Goal: Transaction & Acquisition: Purchase product/service

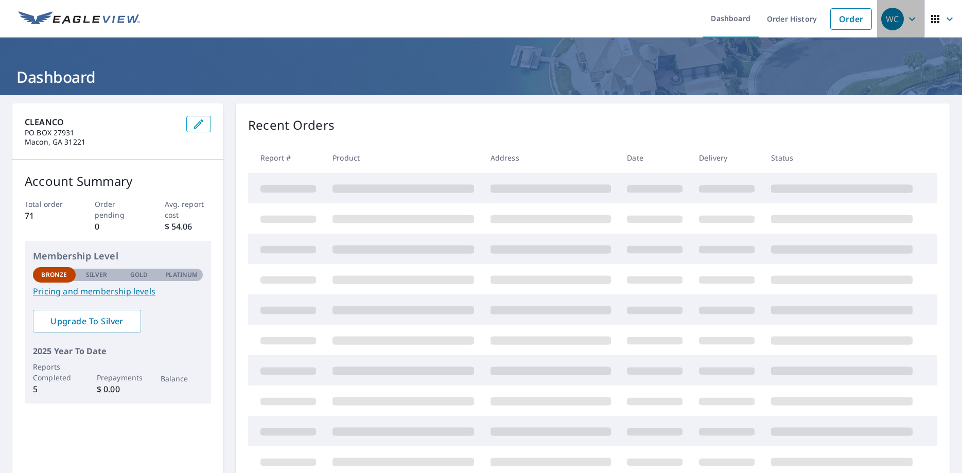
click at [904, 26] on span "WC" at bounding box center [900, 19] width 39 height 25
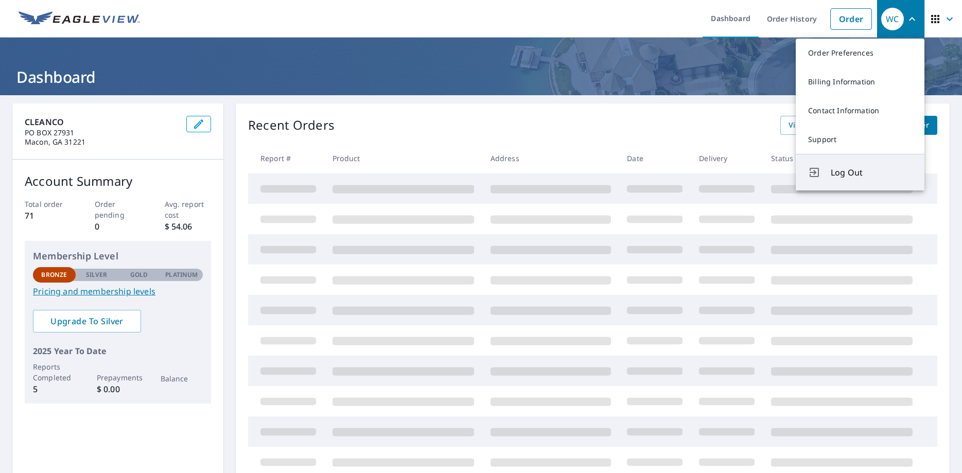
click at [879, 172] on span "Log Out" at bounding box center [870, 172] width 81 height 12
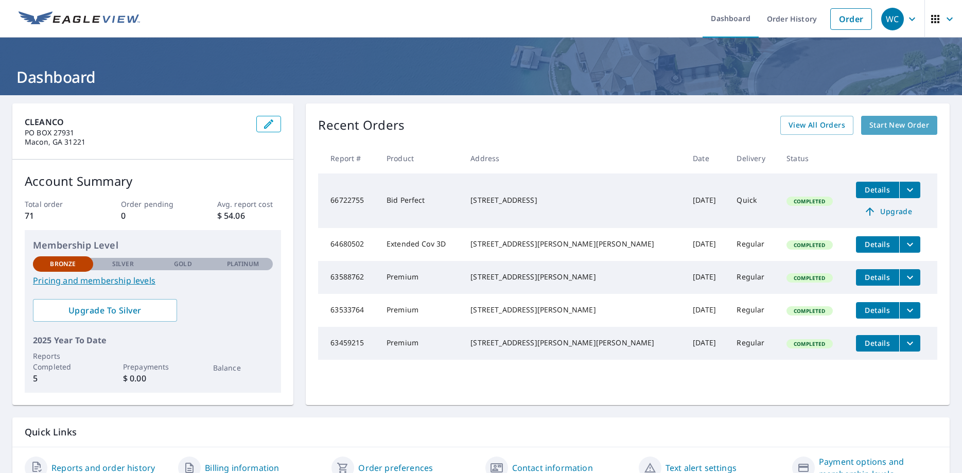
click at [894, 124] on span "Start New Order" at bounding box center [899, 125] width 60 height 13
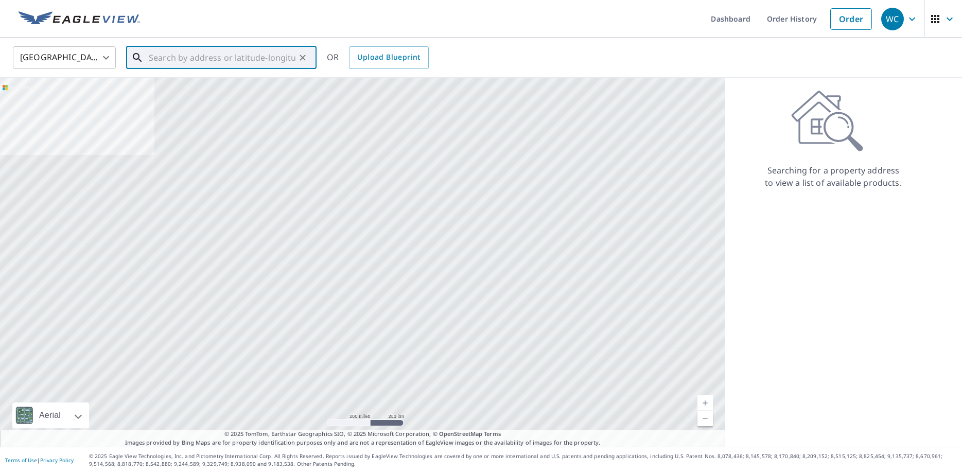
click at [259, 56] on input "text" at bounding box center [222, 57] width 147 height 29
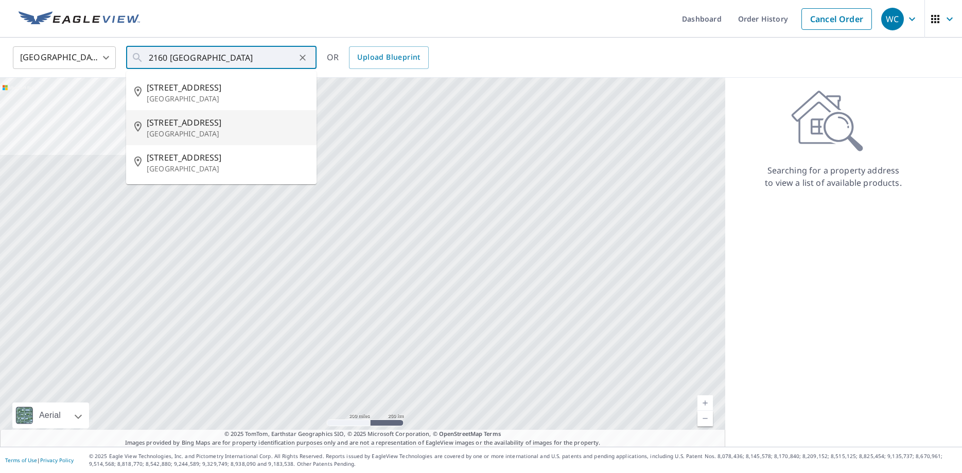
type input "[STREET_ADDRESS]"
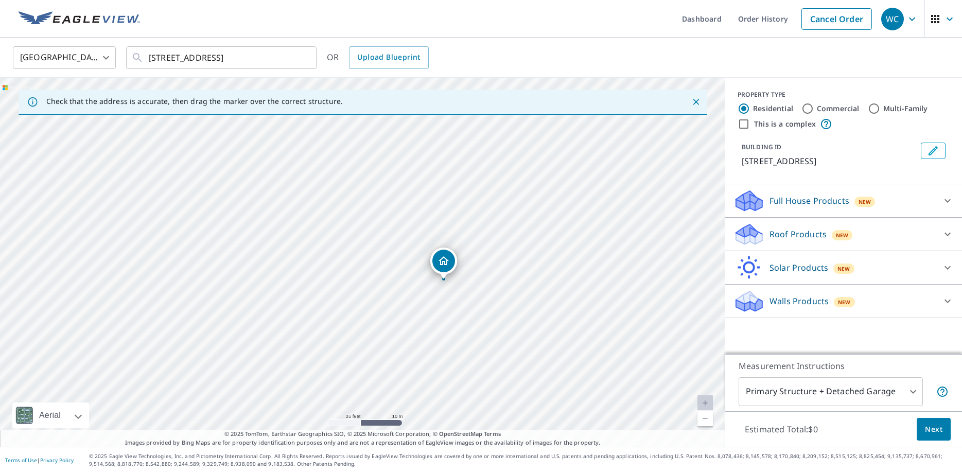
click at [448, 307] on div "[STREET_ADDRESS]" at bounding box center [362, 262] width 725 height 369
click at [897, 200] on div "Full House Products New" at bounding box center [834, 201] width 202 height 24
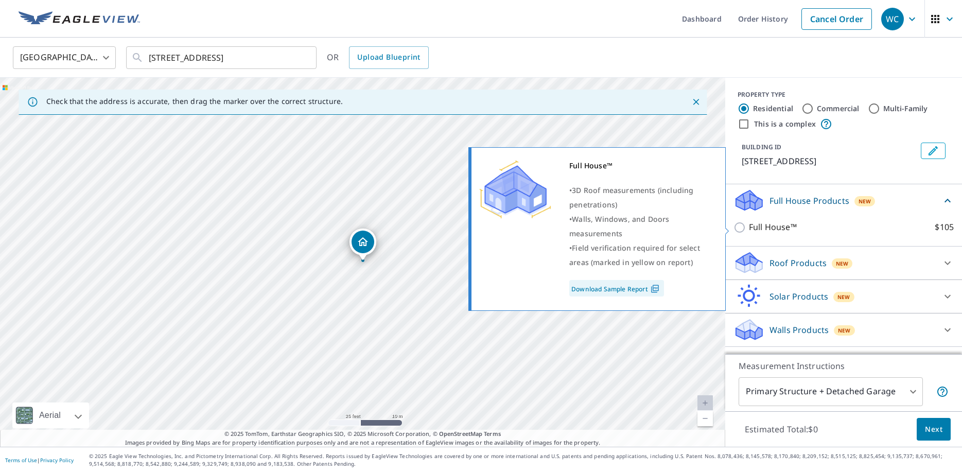
click at [752, 223] on p "Full House™" at bounding box center [773, 227] width 48 height 13
click at [749, 223] on input "Full House™ $105" at bounding box center [740, 227] width 15 height 12
checkbox input "true"
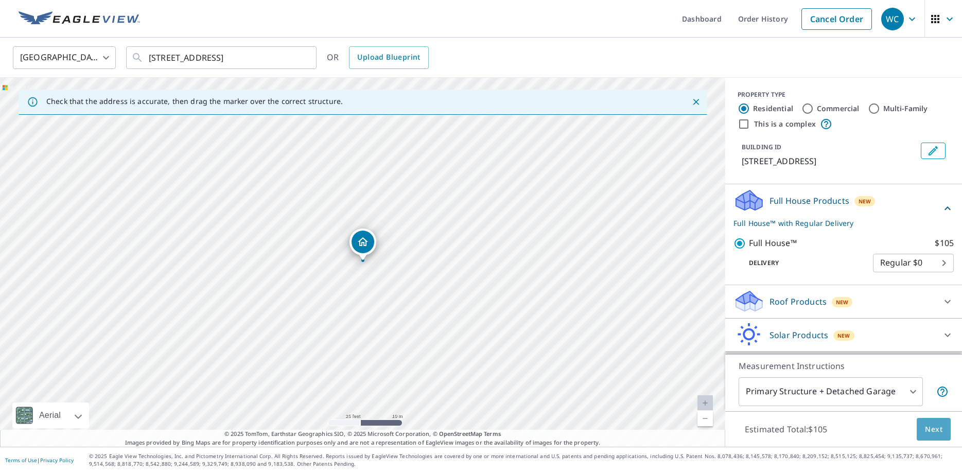
click at [932, 434] on span "Next" at bounding box center [932, 429] width 17 height 13
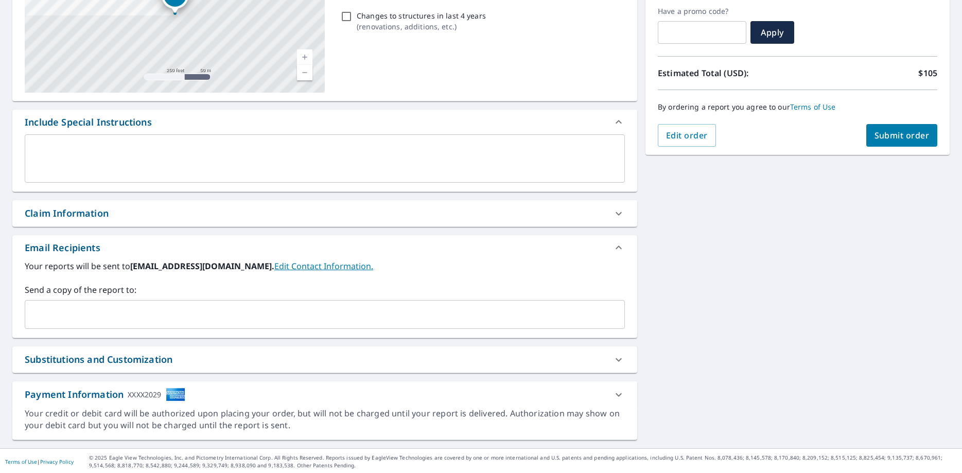
scroll to position [175, 0]
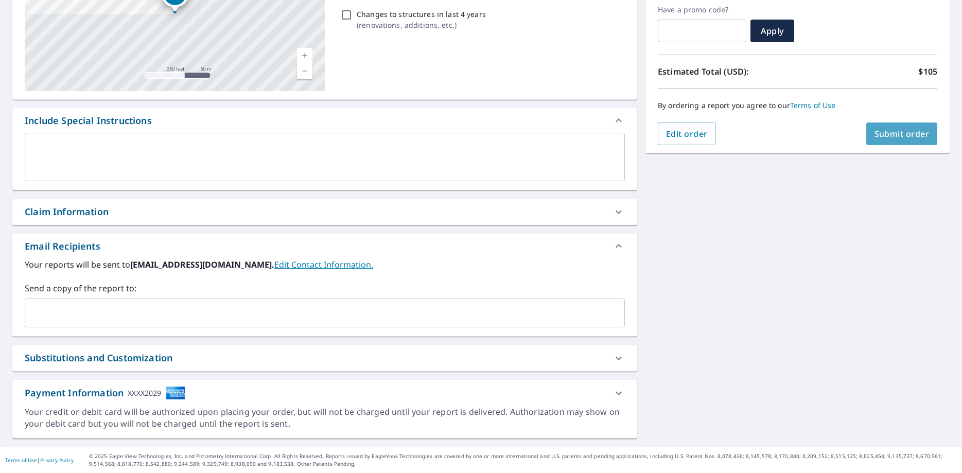
click at [884, 143] on button "Submit order" at bounding box center [902, 133] width 72 height 23
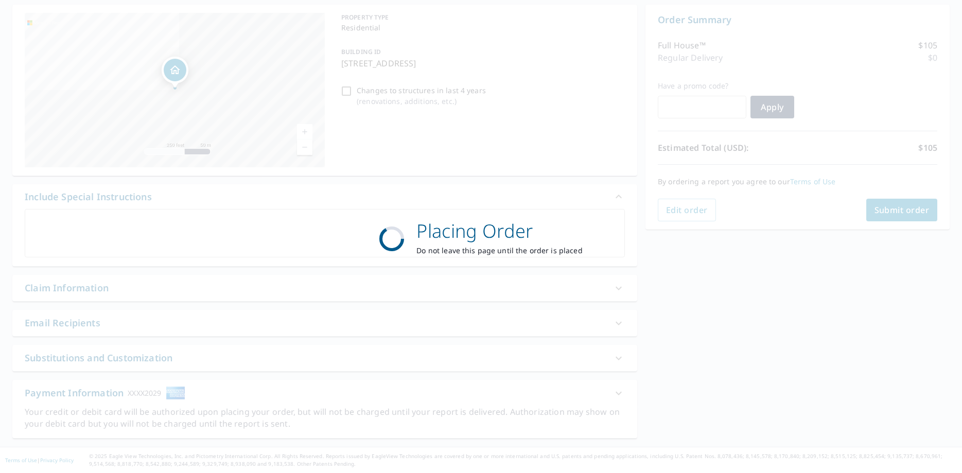
scroll to position [99, 0]
